Goal: Transaction & Acquisition: Download file/media

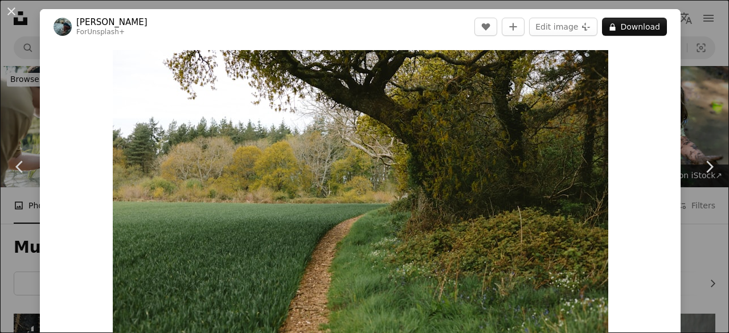
scroll to position [8759, 0]
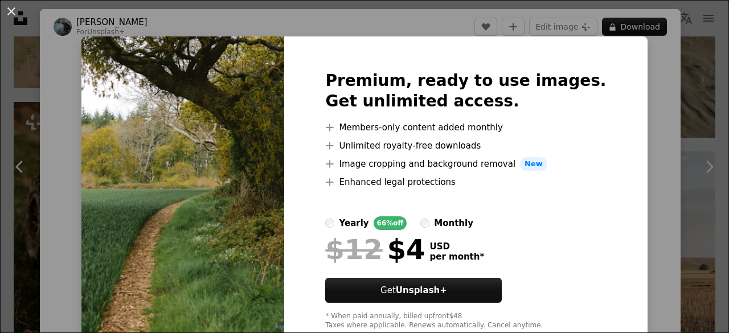
click at [642, 60] on div "An X shape Premium, ready to use images. Get unlimited access. A plus sign Memb…" at bounding box center [364, 166] width 729 height 333
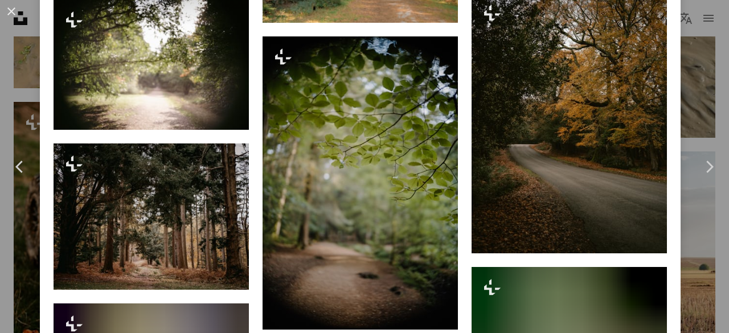
scroll to position [5800, 0]
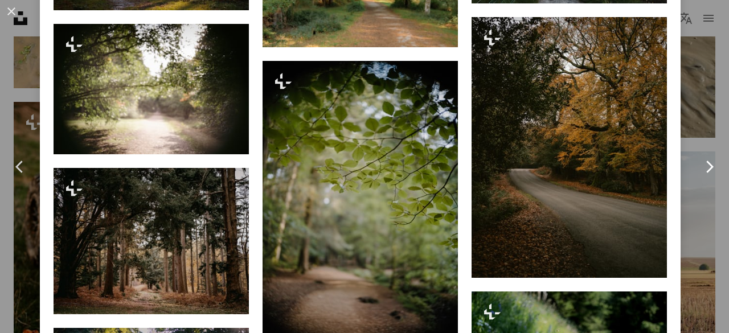
click at [689, 202] on link "Chevron right" at bounding box center [709, 166] width 40 height 109
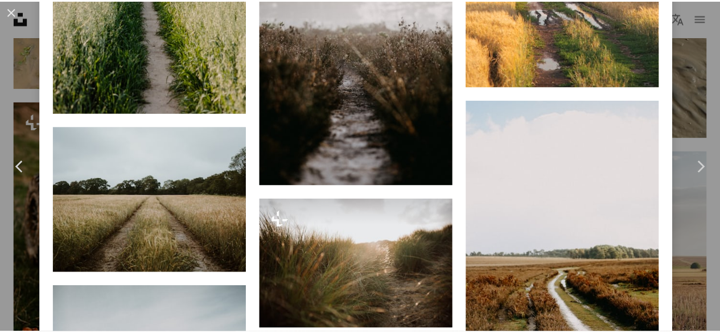
scroll to position [1882, 0]
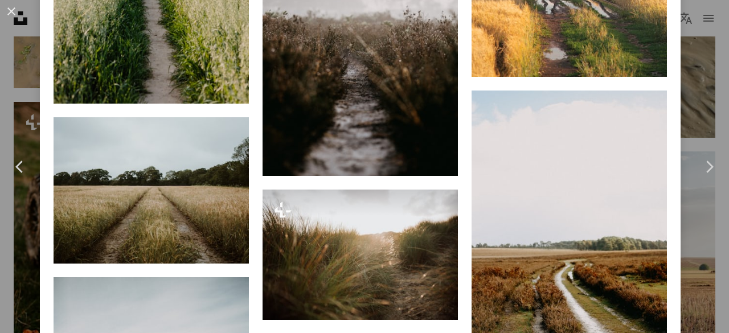
click at [684, 93] on div "An X shape Chevron left Chevron right [PERSON_NAME] anniespratt A heart A plus …" at bounding box center [364, 166] width 729 height 333
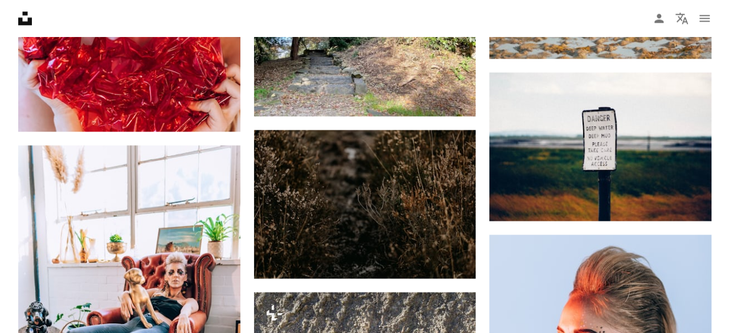
scroll to position [11402, 0]
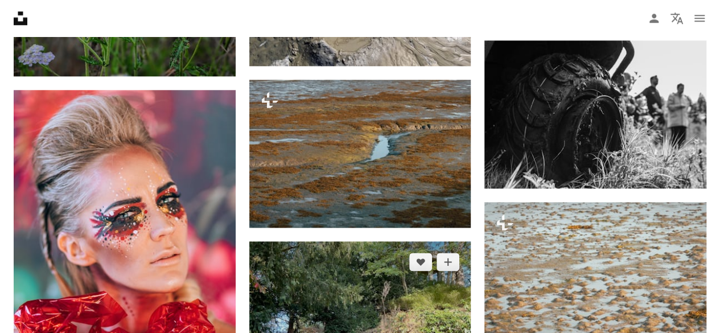
click at [363, 280] on img at bounding box center [360, 324] width 222 height 166
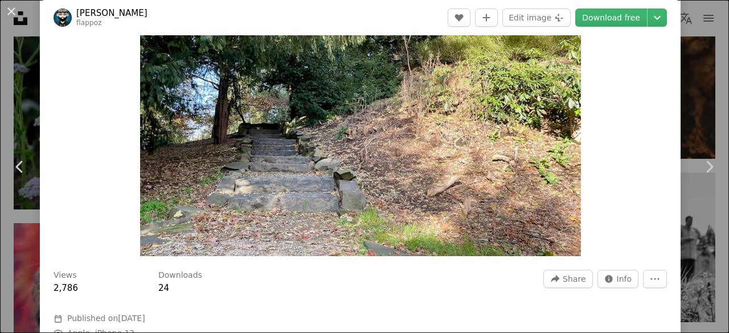
scroll to position [129, 0]
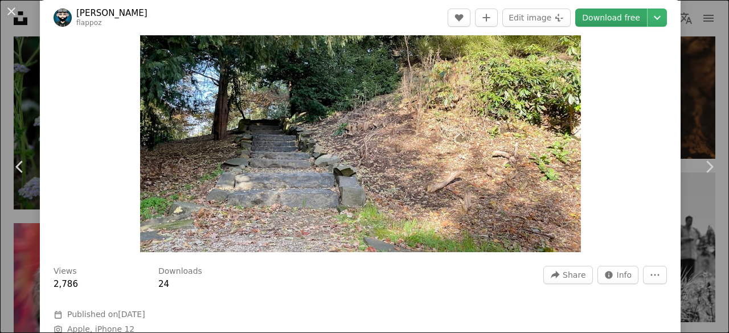
click at [605, 26] on link "Download free" at bounding box center [611, 18] width 72 height 18
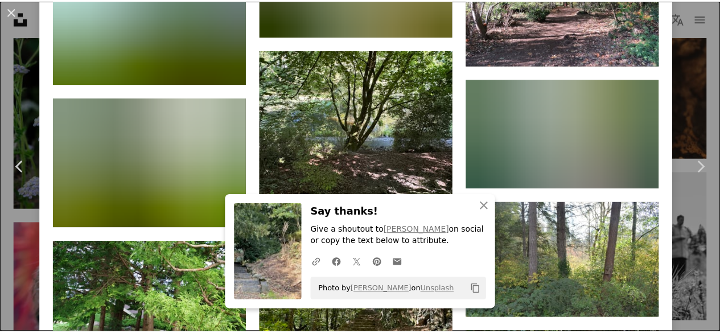
scroll to position [3078, 0]
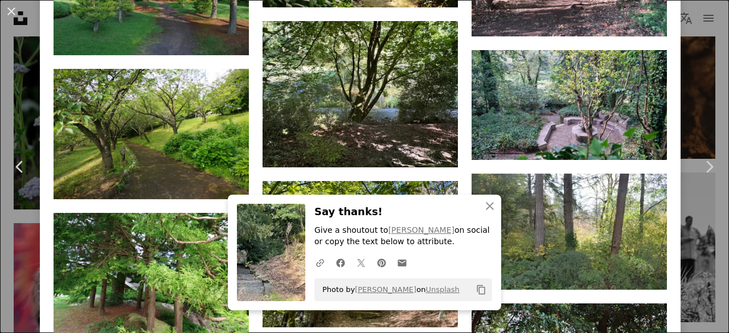
click at [678, 118] on div "An X shape Chevron left Chevron right Marijn Flapper flappoz A heart A plus sig…" at bounding box center [364, 166] width 729 height 333
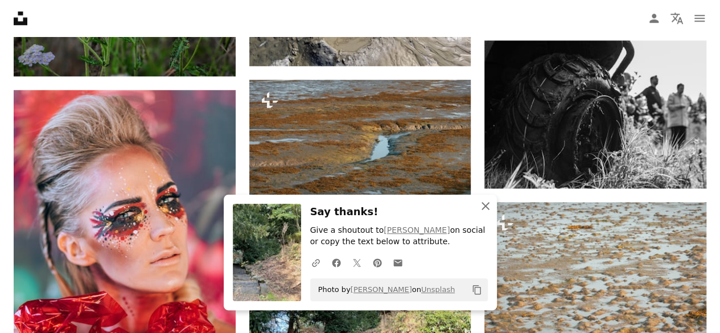
click at [484, 204] on icon "An X shape" at bounding box center [486, 206] width 14 height 14
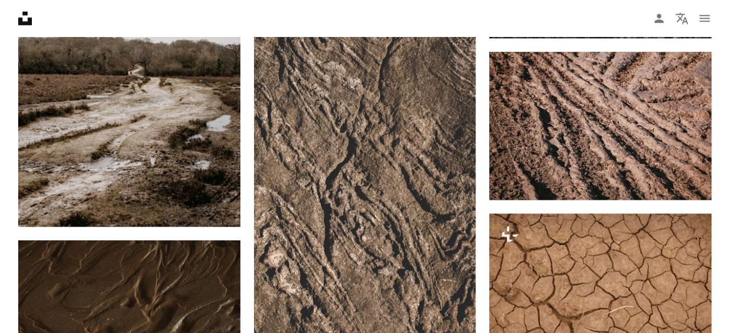
scroll to position [671, 0]
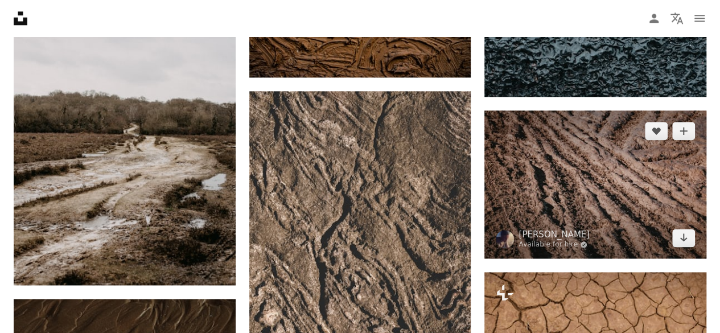
click at [568, 166] on img at bounding box center [596, 184] width 222 height 148
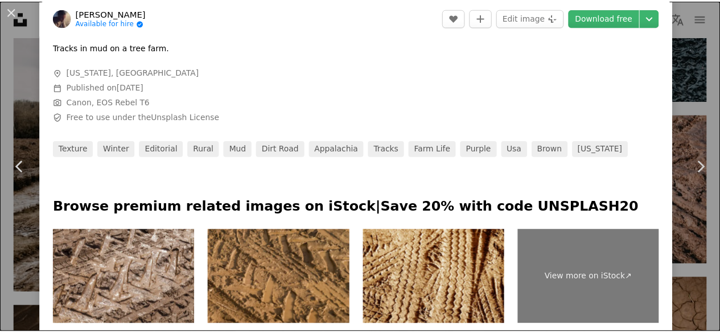
scroll to position [488, 0]
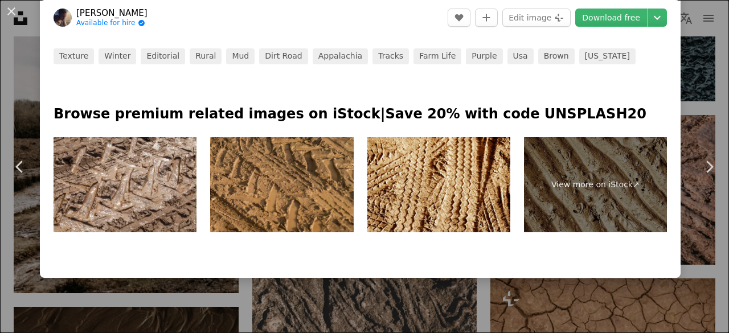
click at [688, 74] on div "An X shape Chevron left Chevron right [PERSON_NAME] Available for hire A checkm…" at bounding box center [364, 166] width 729 height 333
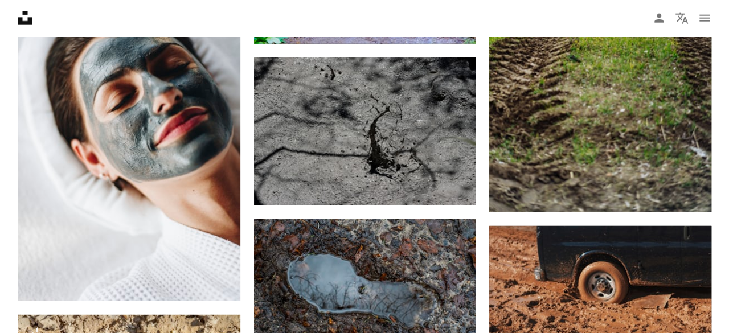
scroll to position [7668, 0]
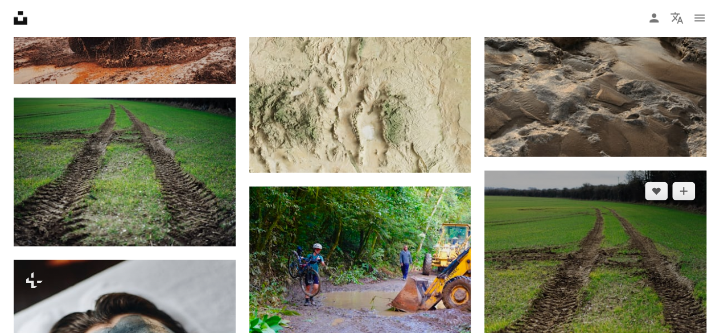
click at [561, 275] on img at bounding box center [596, 337] width 222 height 333
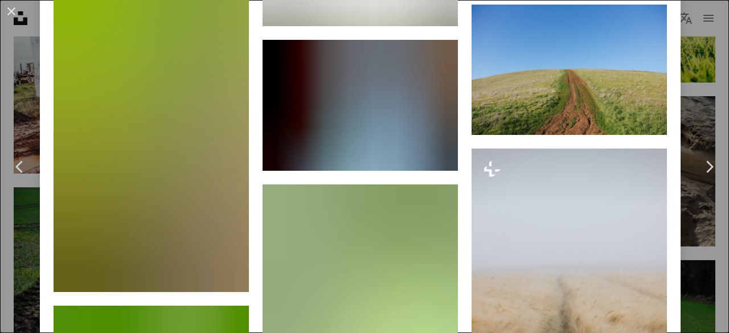
scroll to position [4083, 0]
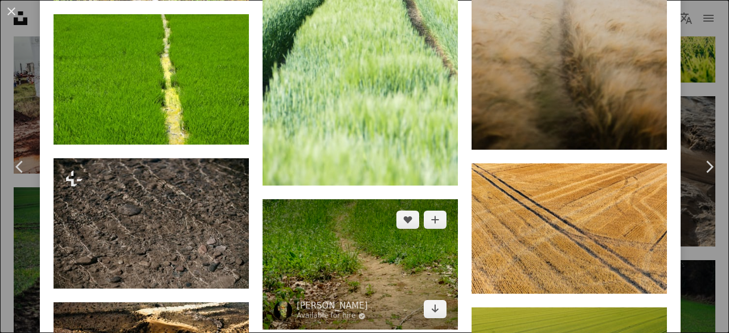
click at [351, 227] on img at bounding box center [360, 264] width 195 height 130
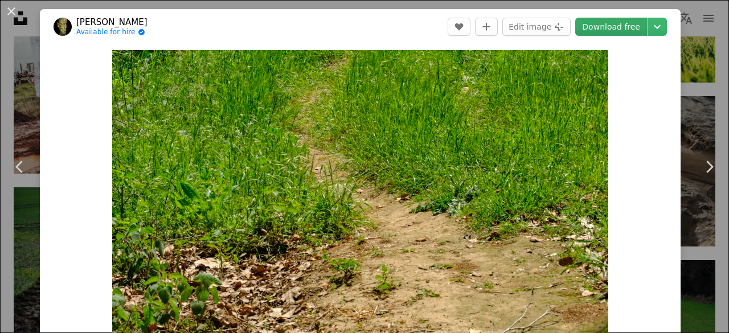
click at [616, 25] on link "Download free" at bounding box center [611, 27] width 72 height 18
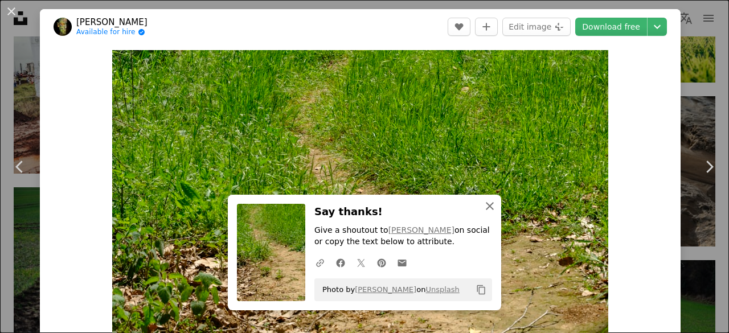
click at [486, 210] on icon "An X shape" at bounding box center [490, 206] width 14 height 14
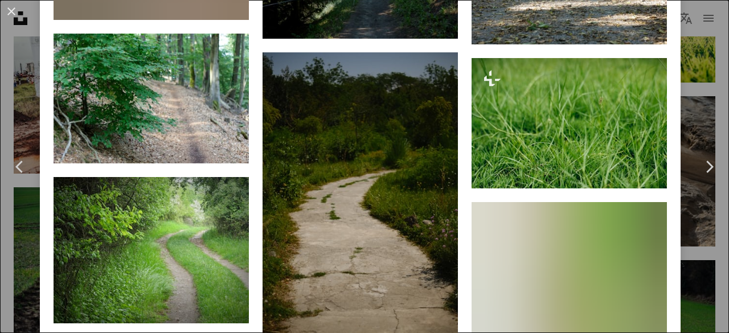
scroll to position [3208, 0]
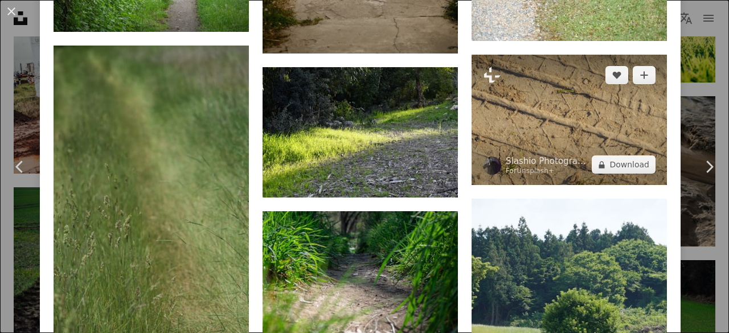
click at [564, 85] on img at bounding box center [569, 120] width 195 height 130
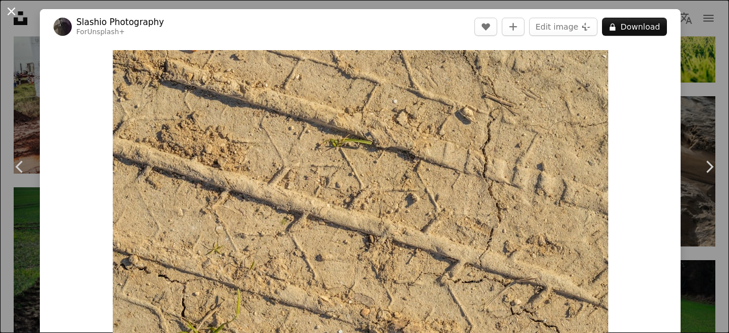
click at [11, 15] on button "An X shape" at bounding box center [12, 12] width 14 height 14
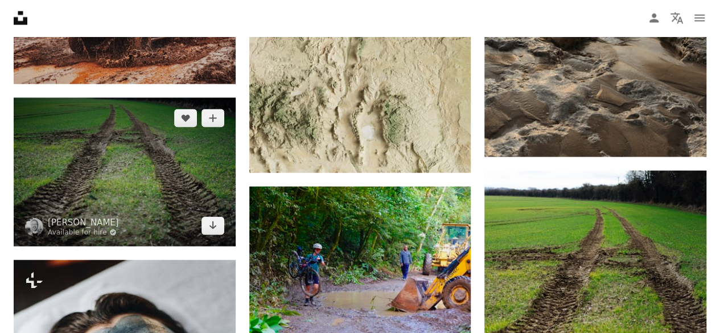
click at [163, 168] on img at bounding box center [125, 172] width 222 height 148
